Goal: Communication & Community: Answer question/provide support

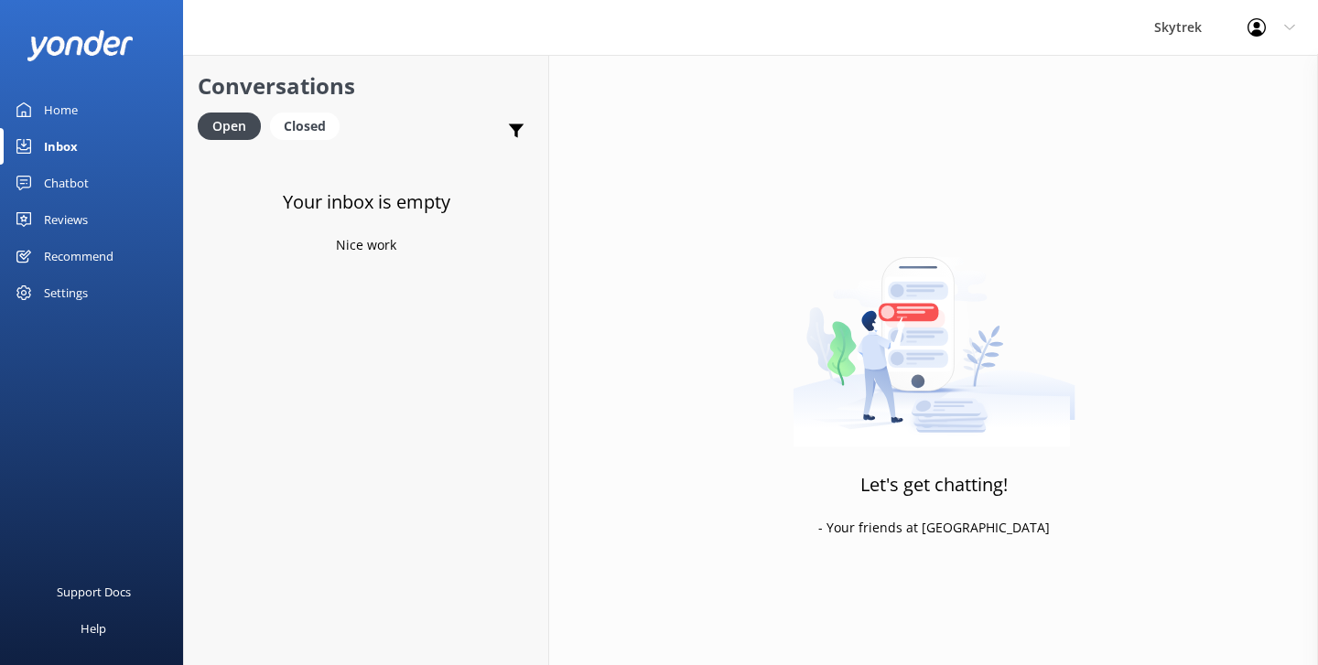
click at [309, 125] on div "Closed" at bounding box center [305, 126] width 70 height 27
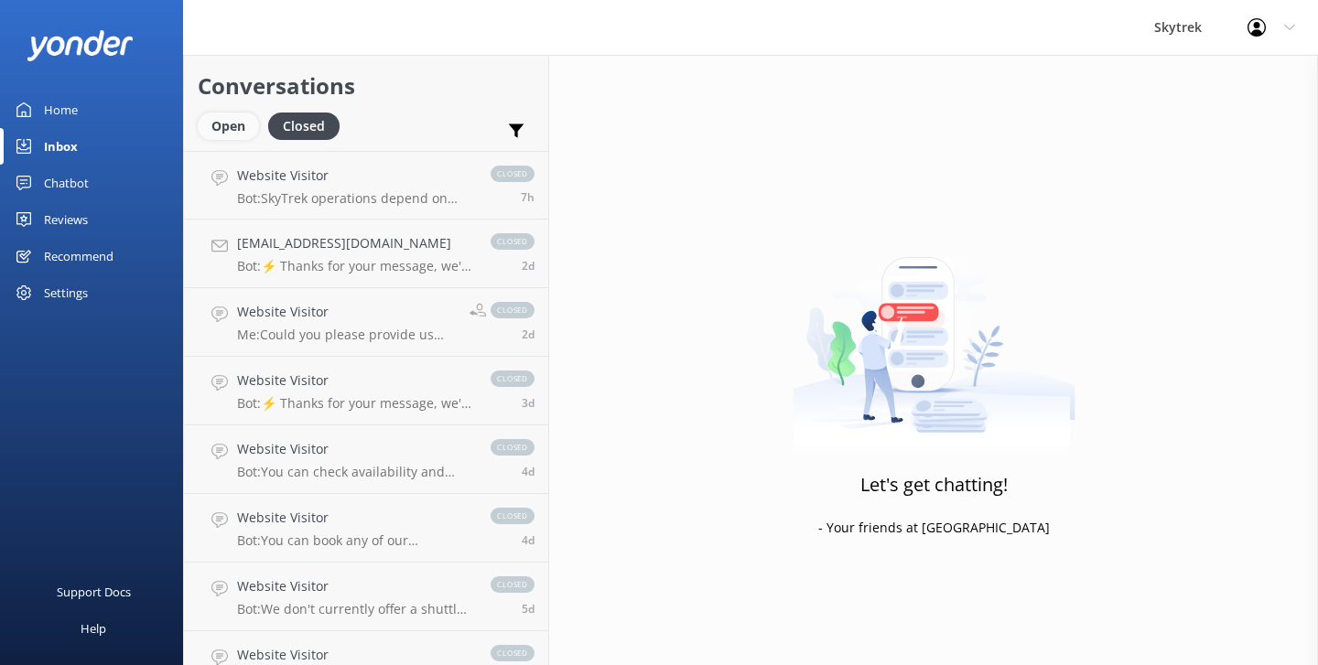
click at [217, 135] on div "Open" at bounding box center [228, 126] width 61 height 27
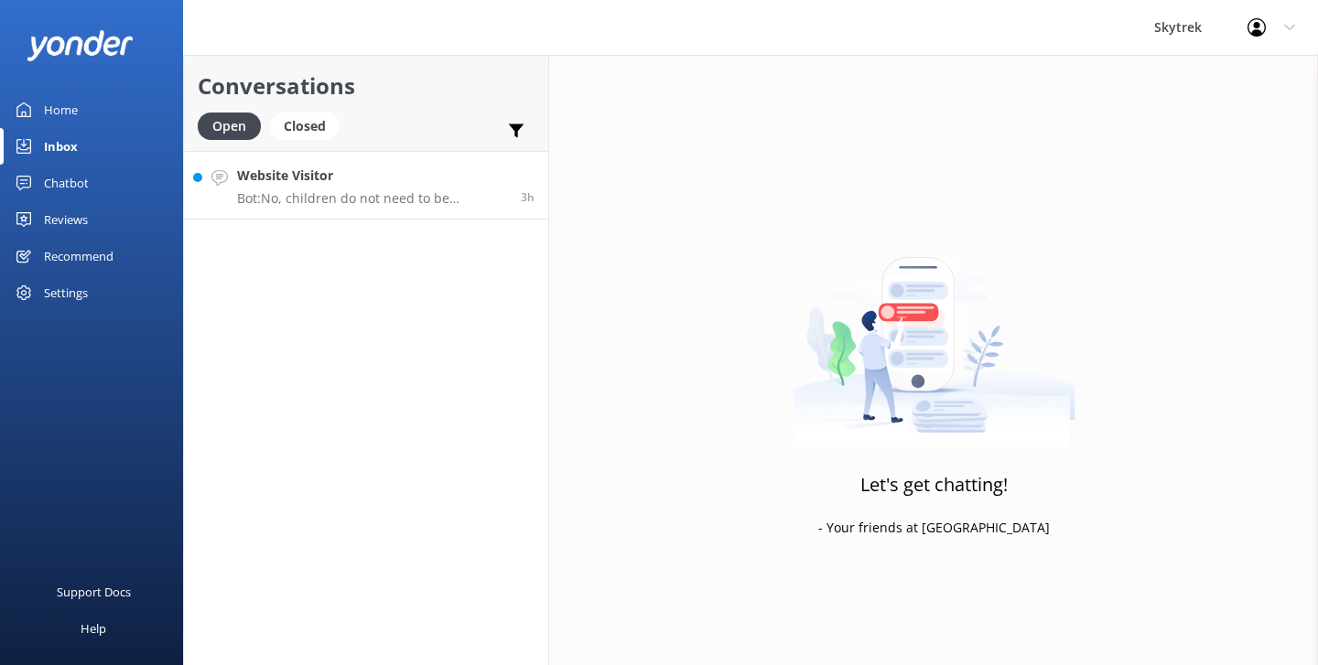
click at [398, 171] on h4 "Website Visitor" at bounding box center [372, 176] width 270 height 20
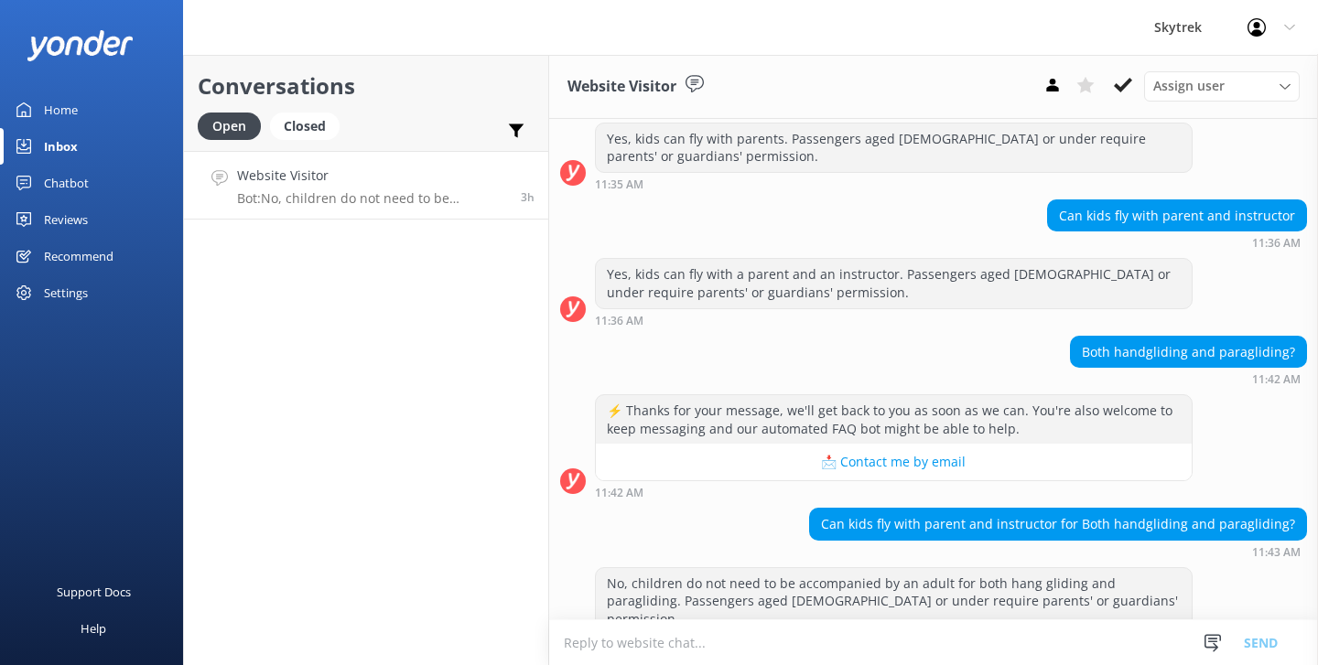
scroll to position [381, 0]
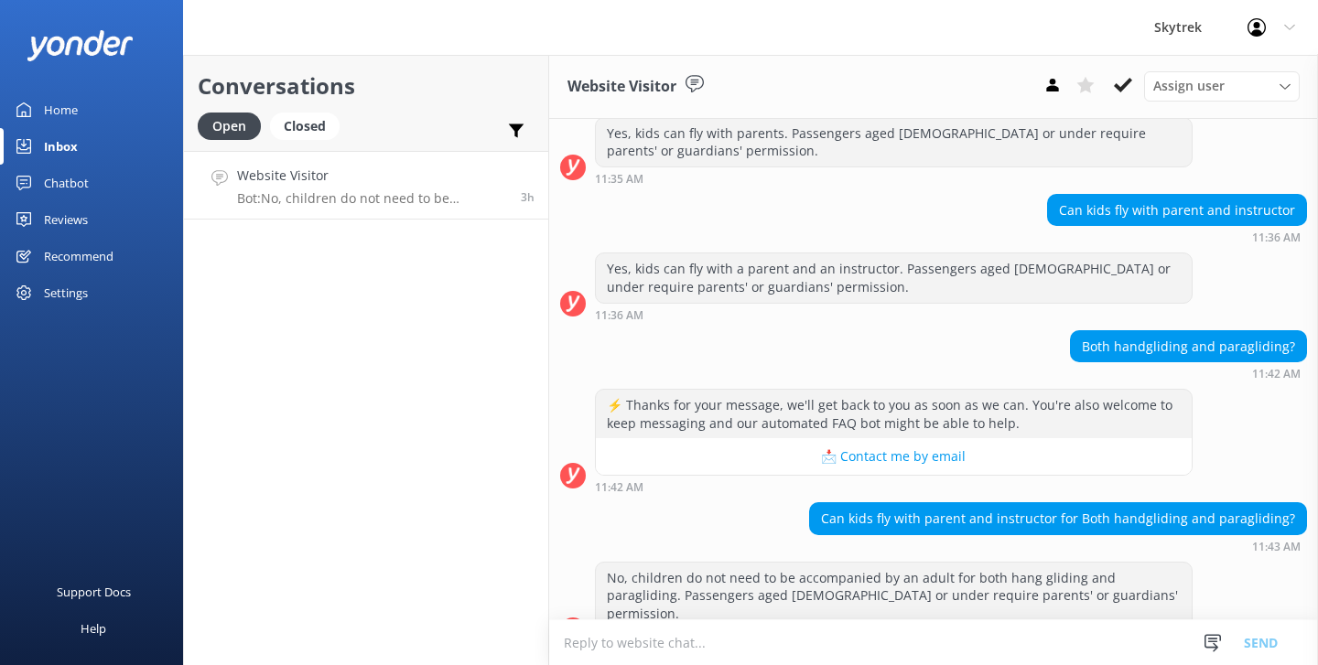
click at [684, 621] on textarea at bounding box center [933, 643] width 769 height 45
click at [677, 639] on textarea at bounding box center [933, 643] width 769 height 45
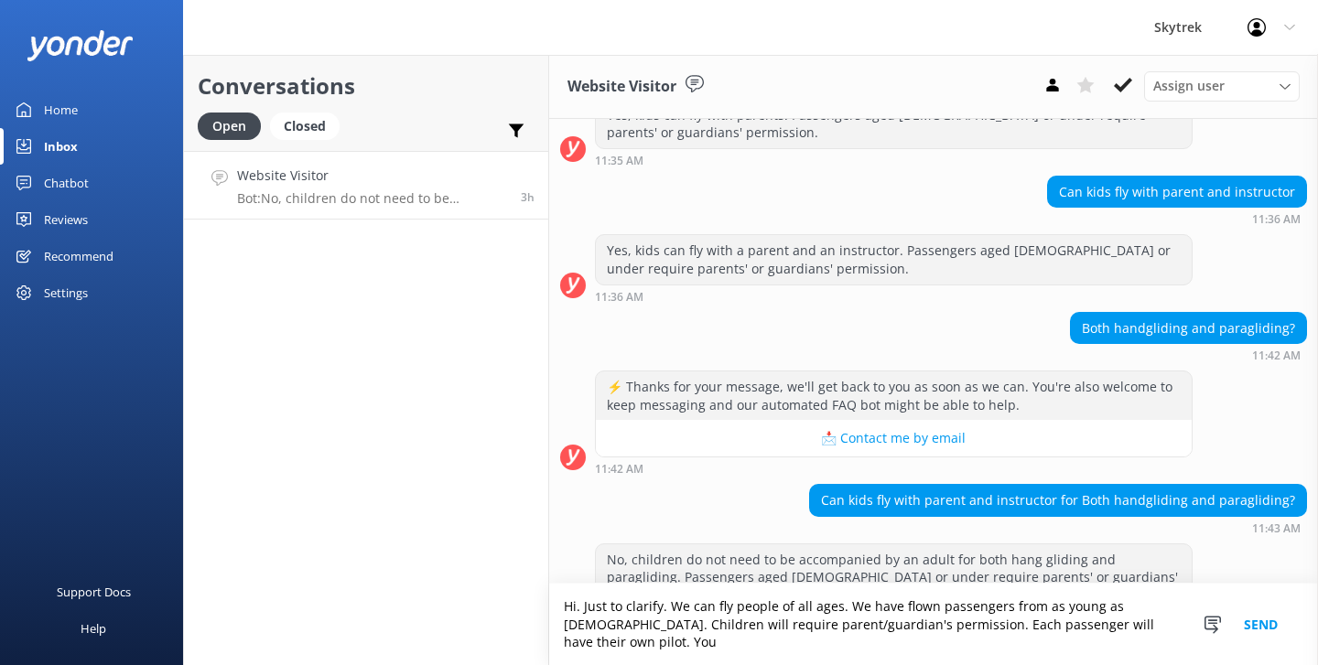
scroll to position [417, 0]
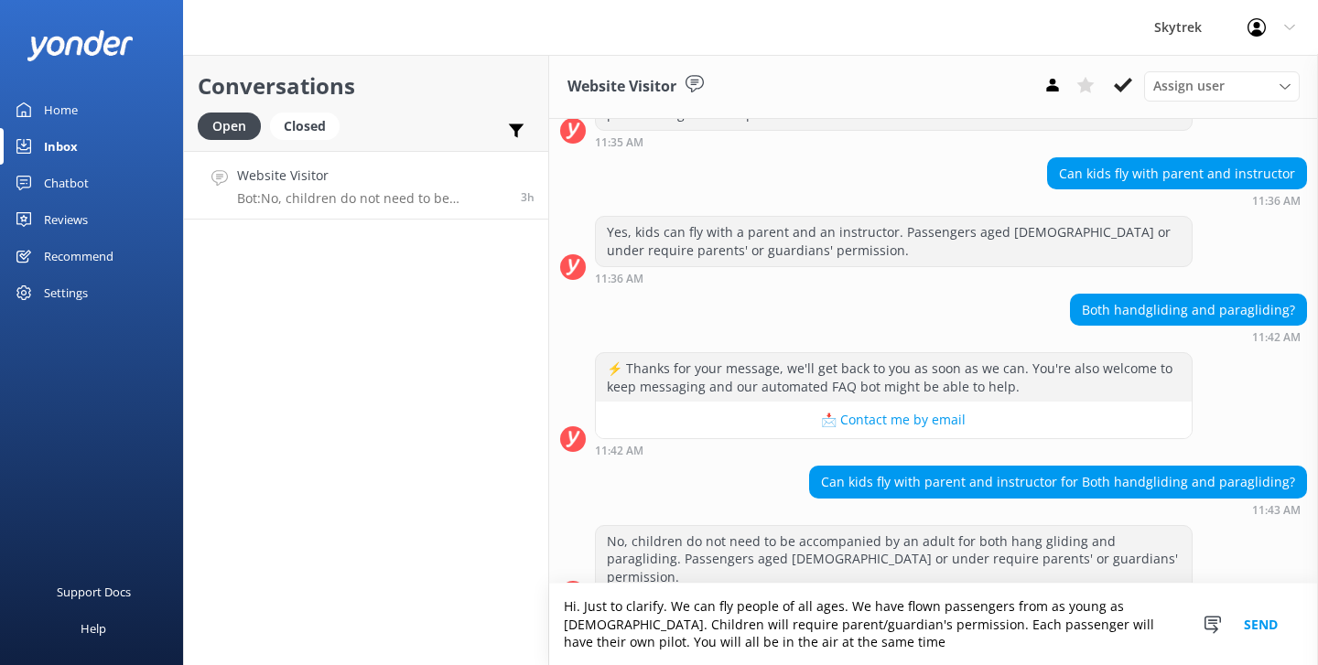
click at [563, 643] on textarea "Hi. Just to clarify. We can fly people of all ages. We have flown passengers fr…" at bounding box center [933, 624] width 769 height 81
click at [689, 647] on textarea "Hi. Just to clarify. We can fly people of all ages. We have flown passengers fr…" at bounding box center [933, 624] width 769 height 81
click at [762, 643] on textarea "Hi. Just to clarify. We can fly people of all ages. We have flown passengers fr…" at bounding box center [933, 624] width 769 height 81
click at [1002, 643] on textarea "Hi. Just to clarify. We can fly people of all ages. We have flown passengers fr…" at bounding box center [933, 624] width 769 height 81
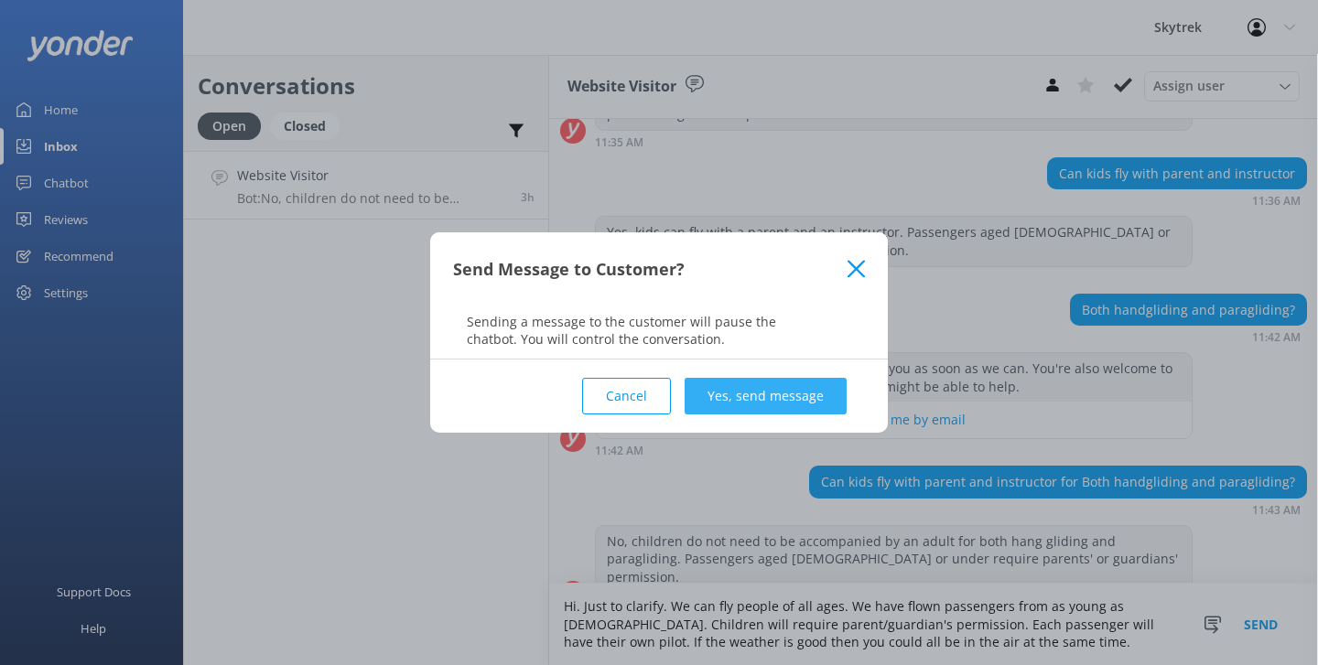
type textarea "Hi. Just to clarify. We can fly people of all ages. We have flown passengers fr…"
click at [812, 390] on button "Yes, send message" at bounding box center [766, 396] width 162 height 37
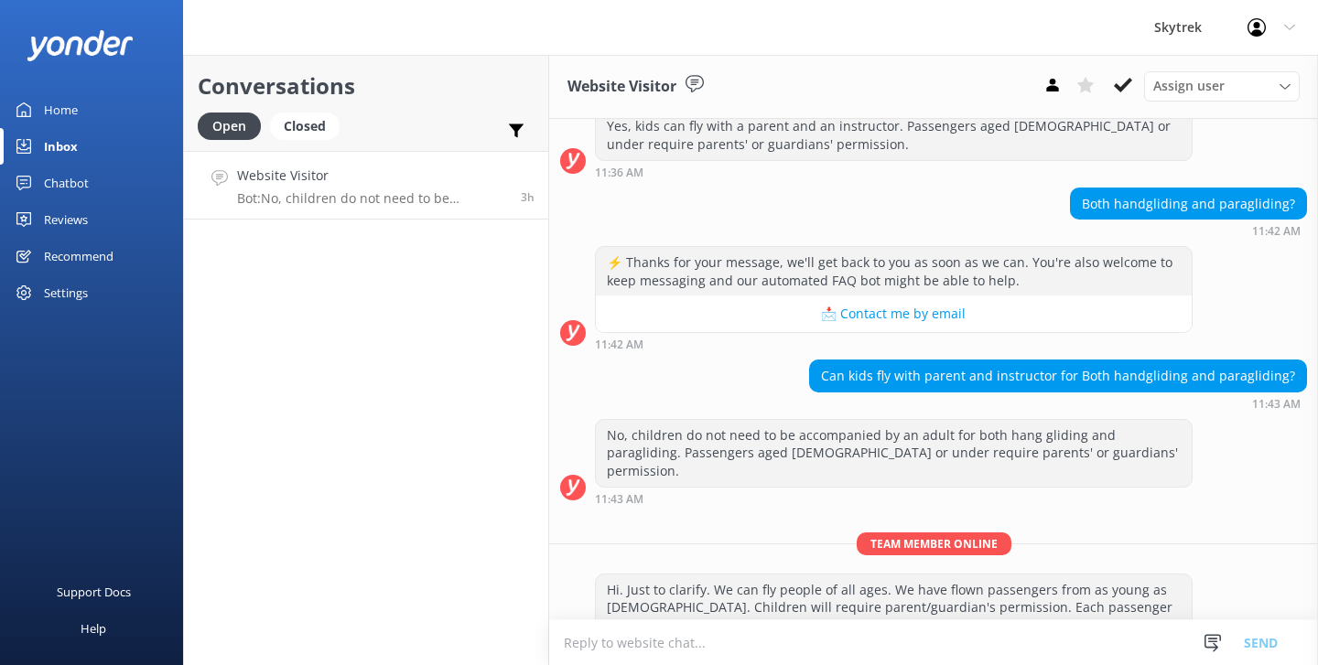
scroll to position [535, 0]
